Goal: Task Accomplishment & Management: Manage account settings

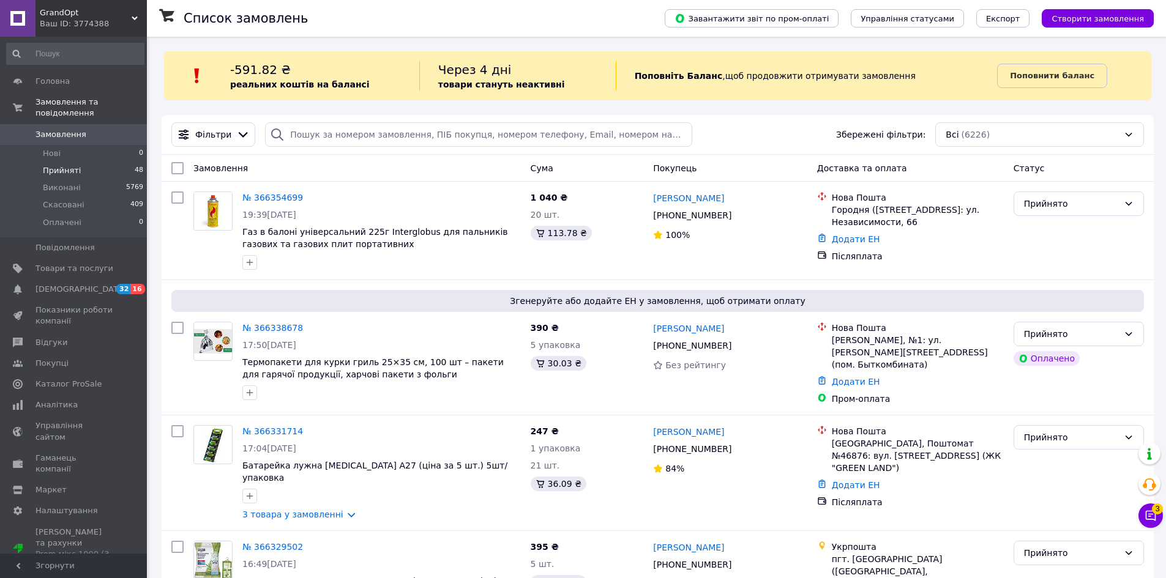
click at [106, 164] on li "Прийняті 48" at bounding box center [75, 170] width 151 height 17
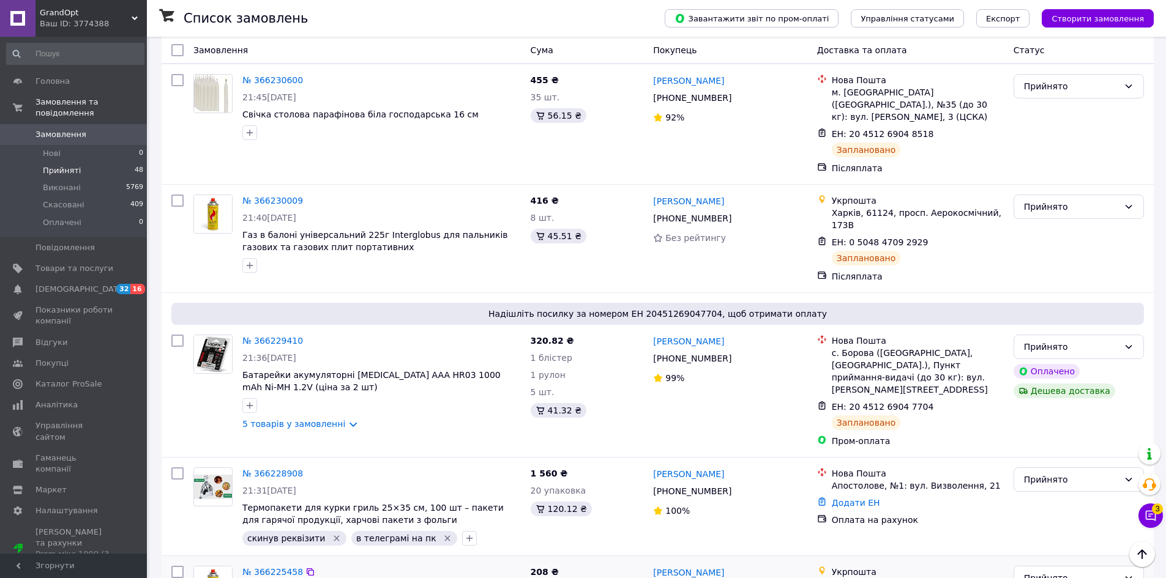
scroll to position [2571, 0]
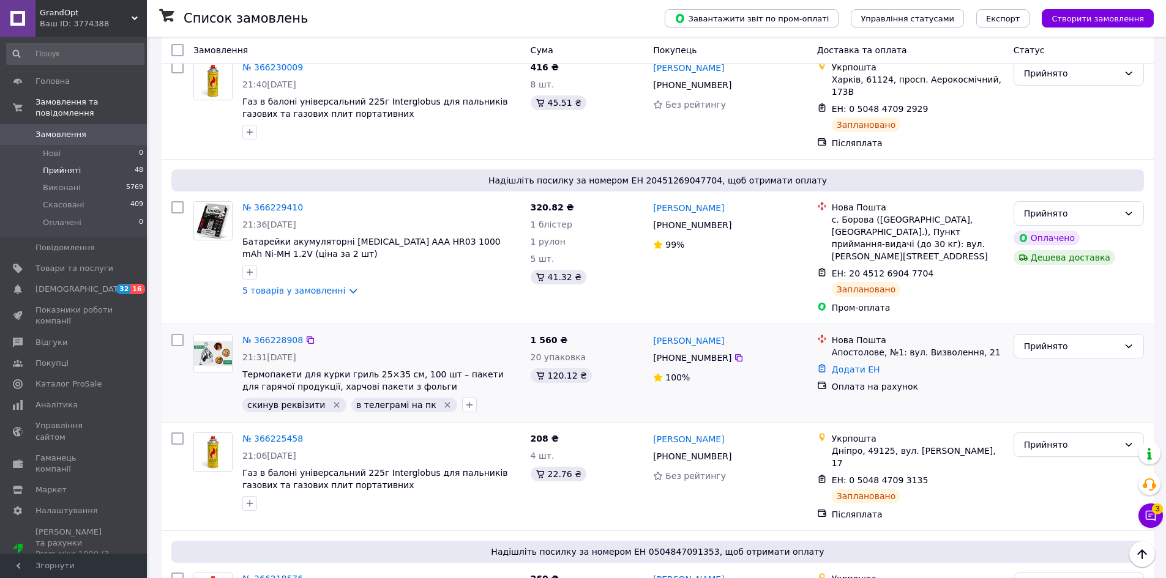
click at [445, 403] on icon "Видалити мітку" at bounding box center [448, 406] width 6 height 6
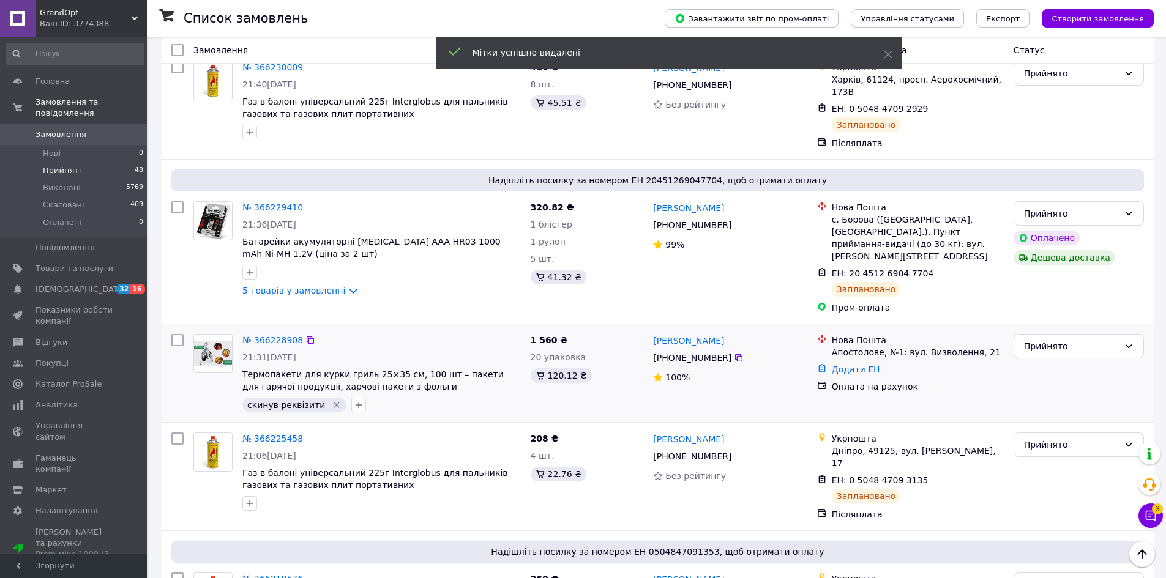
click at [334, 403] on icon "Видалити мітку" at bounding box center [337, 406] width 6 height 6
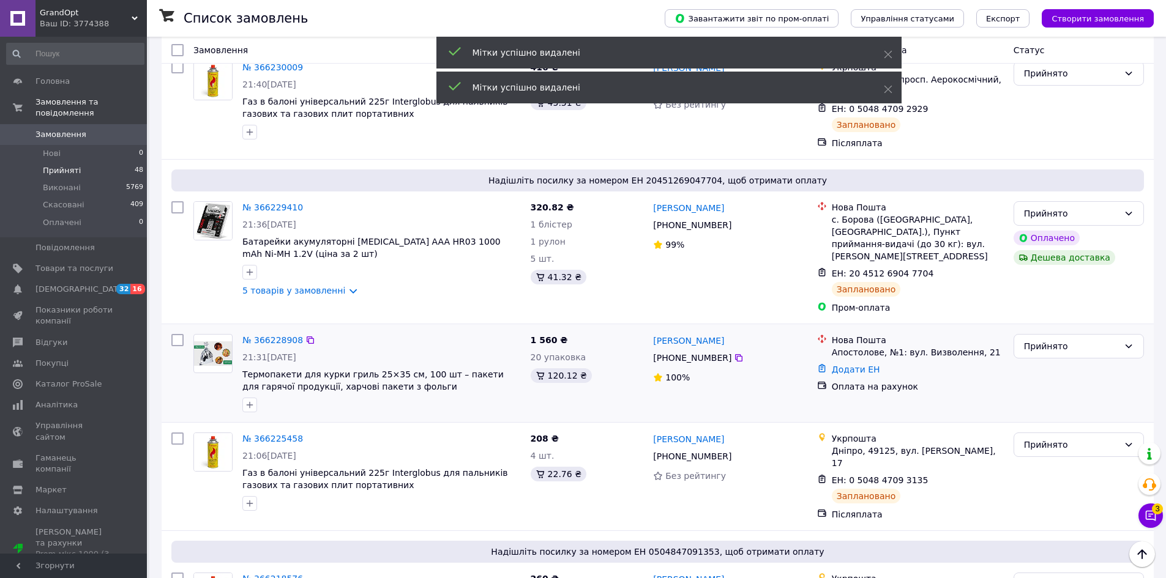
click at [239, 329] on div "№ 366228908 21:31, 11.10.2025 Термопакети для курки гриль 25×35 см, 100 шт – па…" at bounding box center [381, 373] width 288 height 88
click at [247, 400] on icon "button" at bounding box center [250, 405] width 10 height 10
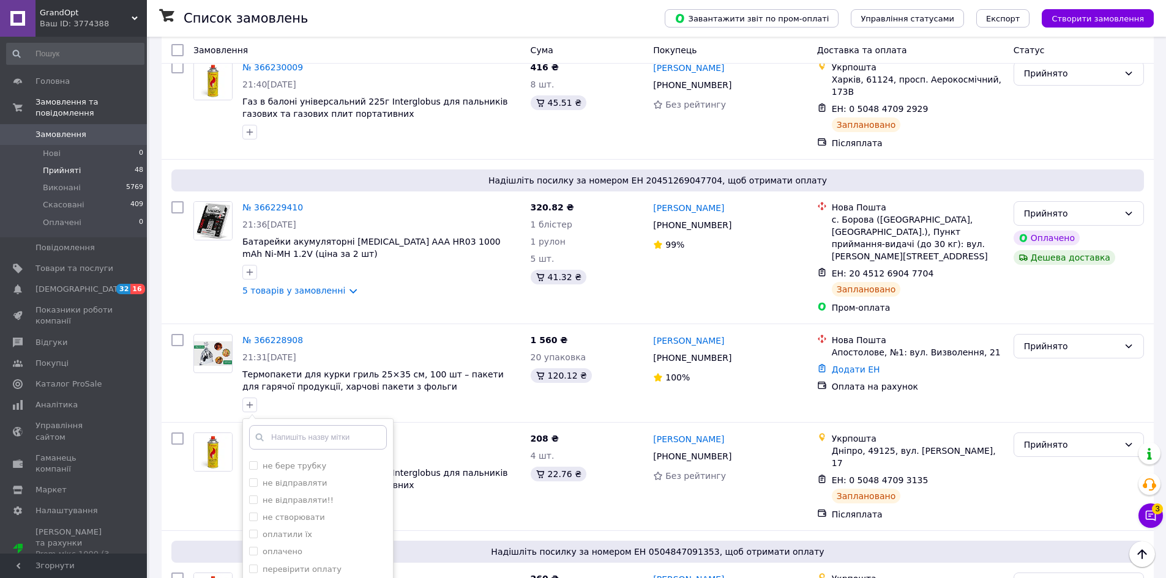
scroll to position [408, 0]
click at [296, 545] on label "оплачено" at bounding box center [283, 549] width 40 height 9
checkbox input "true"
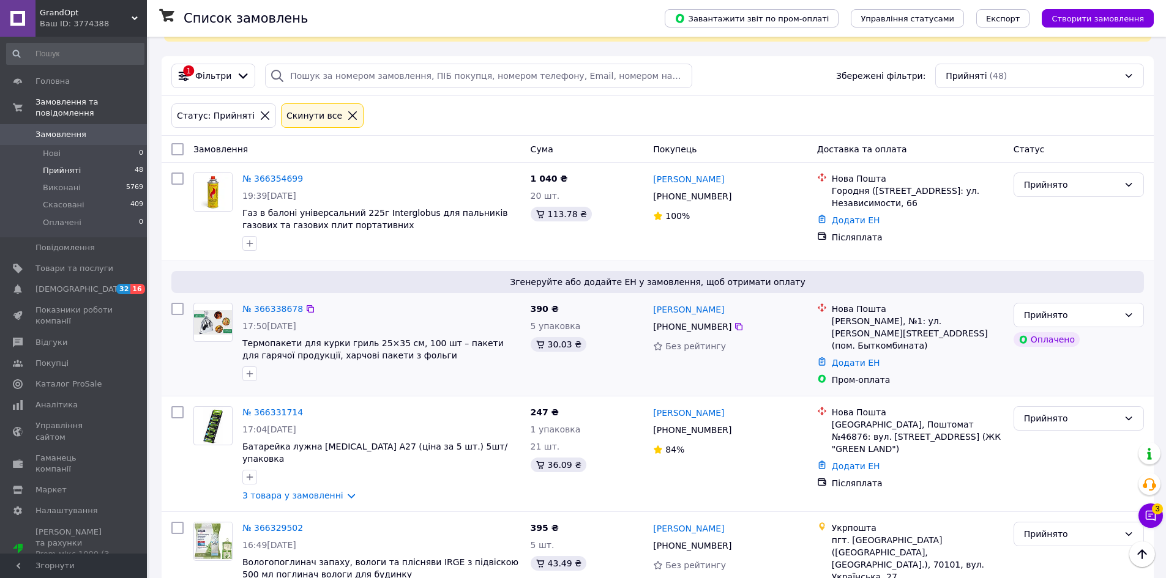
scroll to position [0, 0]
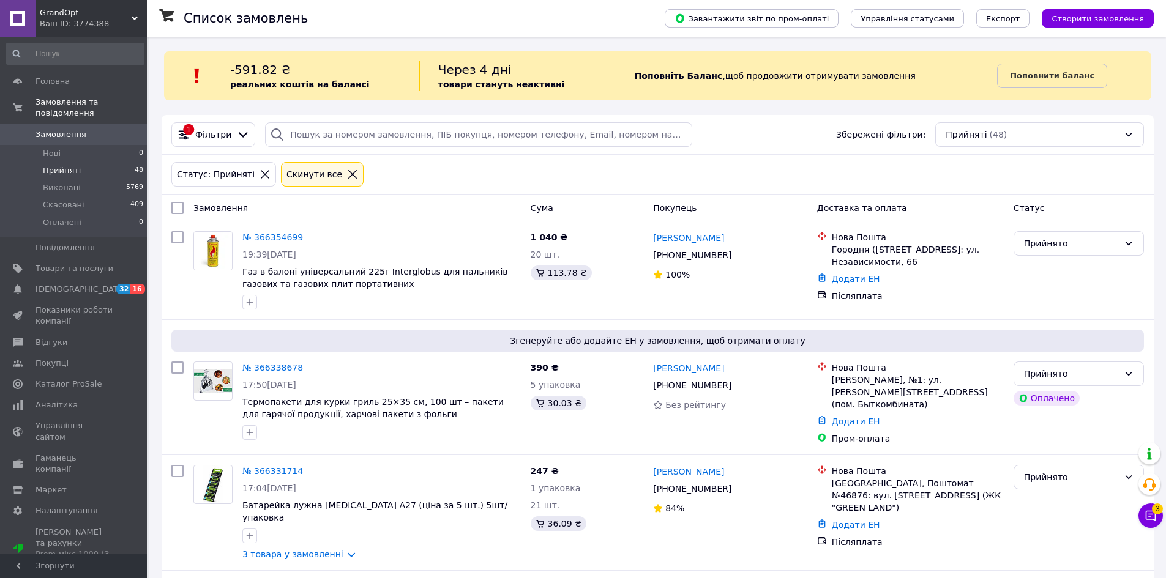
click at [347, 173] on icon at bounding box center [352, 174] width 11 height 11
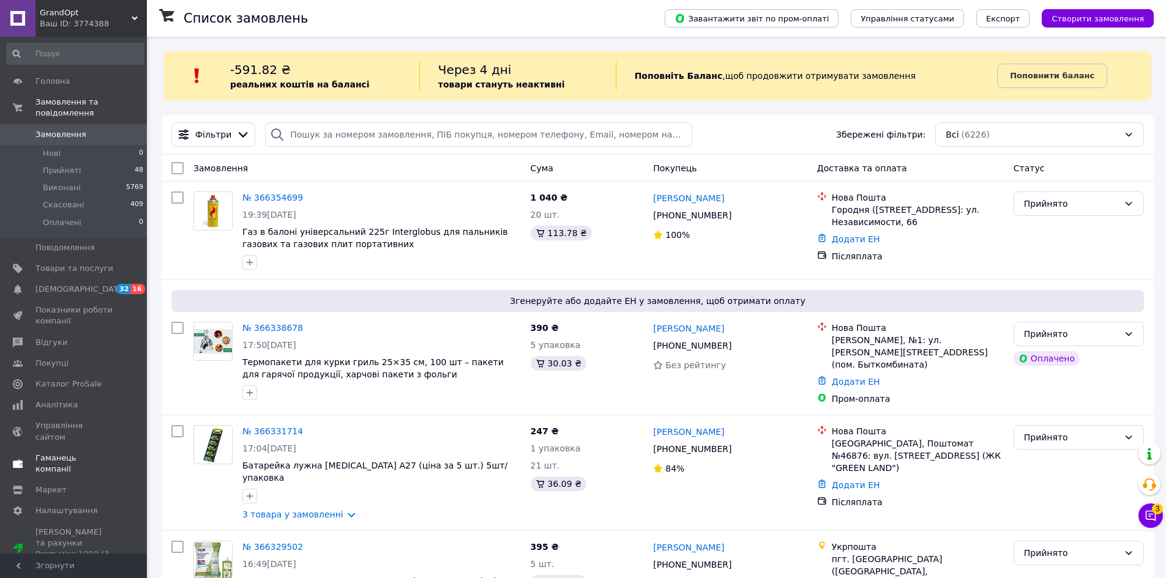
click at [124, 379] on span at bounding box center [130, 384] width 34 height 11
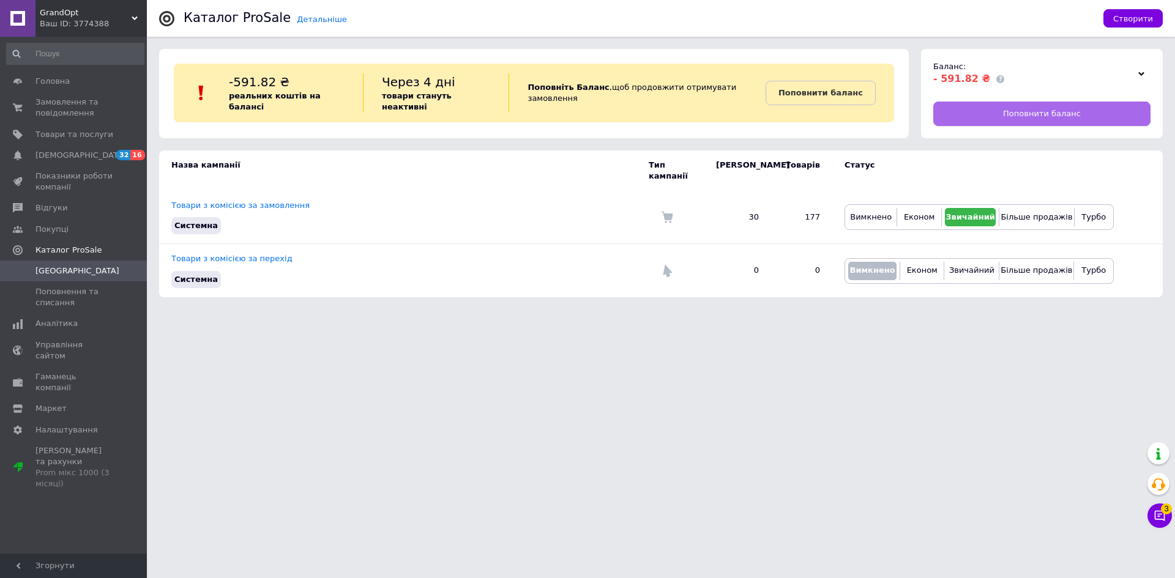
click at [957, 113] on link "Поповнити баланс" at bounding box center [1041, 114] width 217 height 24
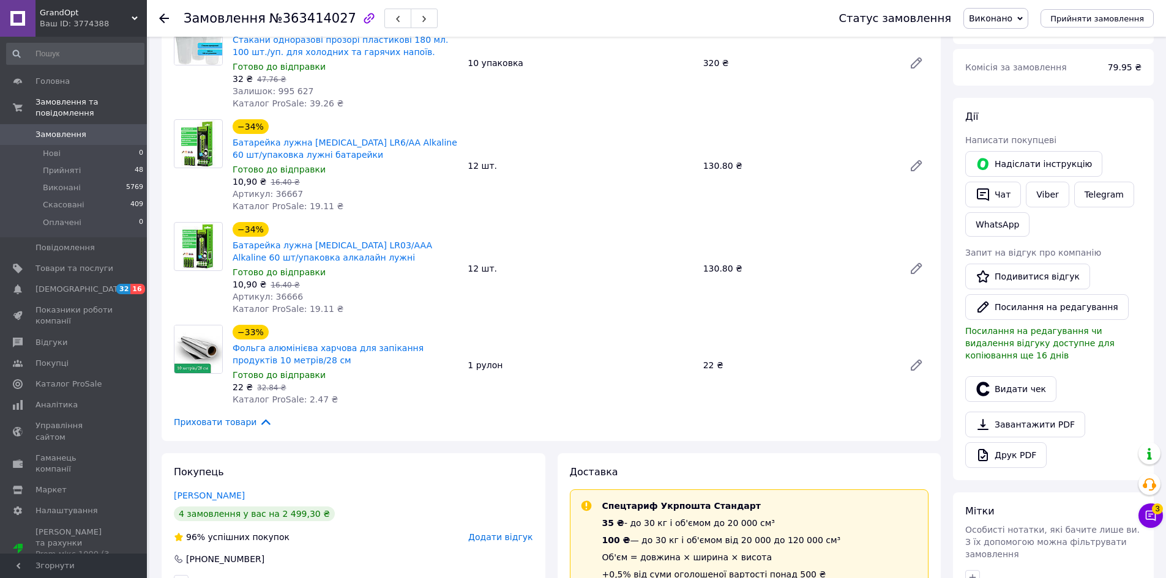
scroll to position [81, 0]
